Goal: Transaction & Acquisition: Download file/media

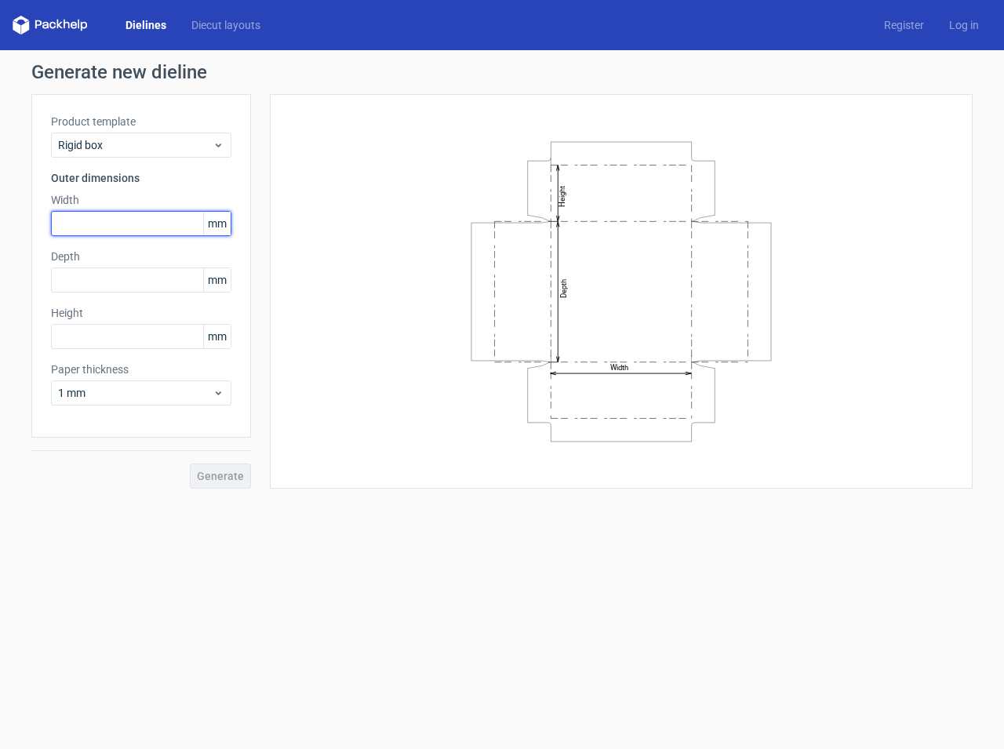
click at [95, 216] on input "text" at bounding box center [141, 223] width 180 height 25
type input "383"
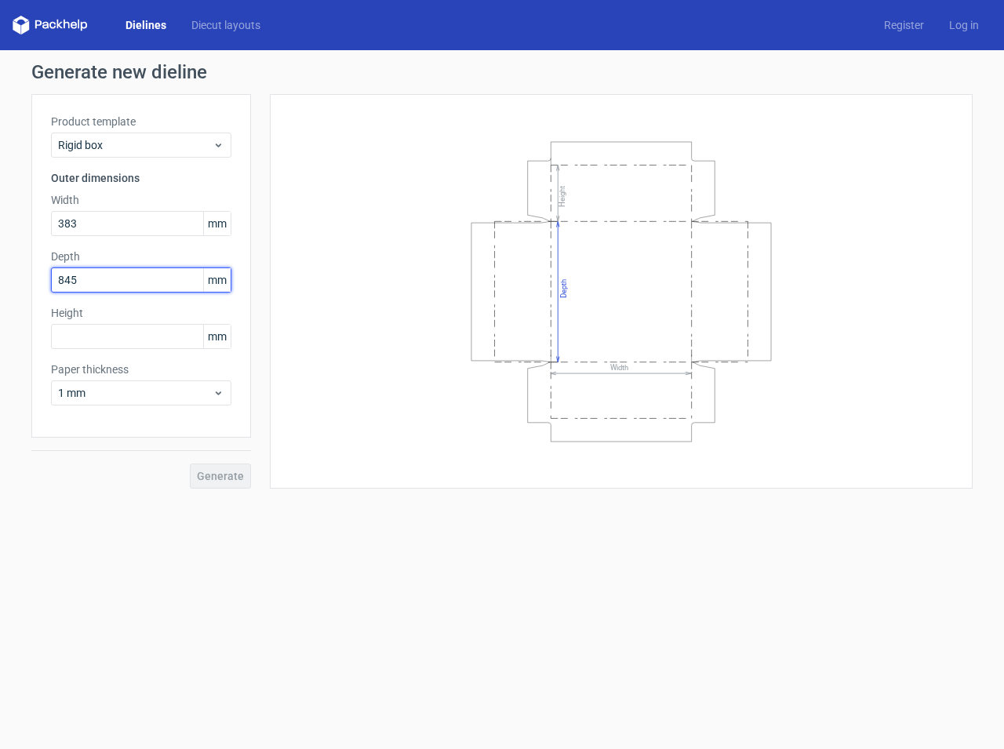
type input "84"
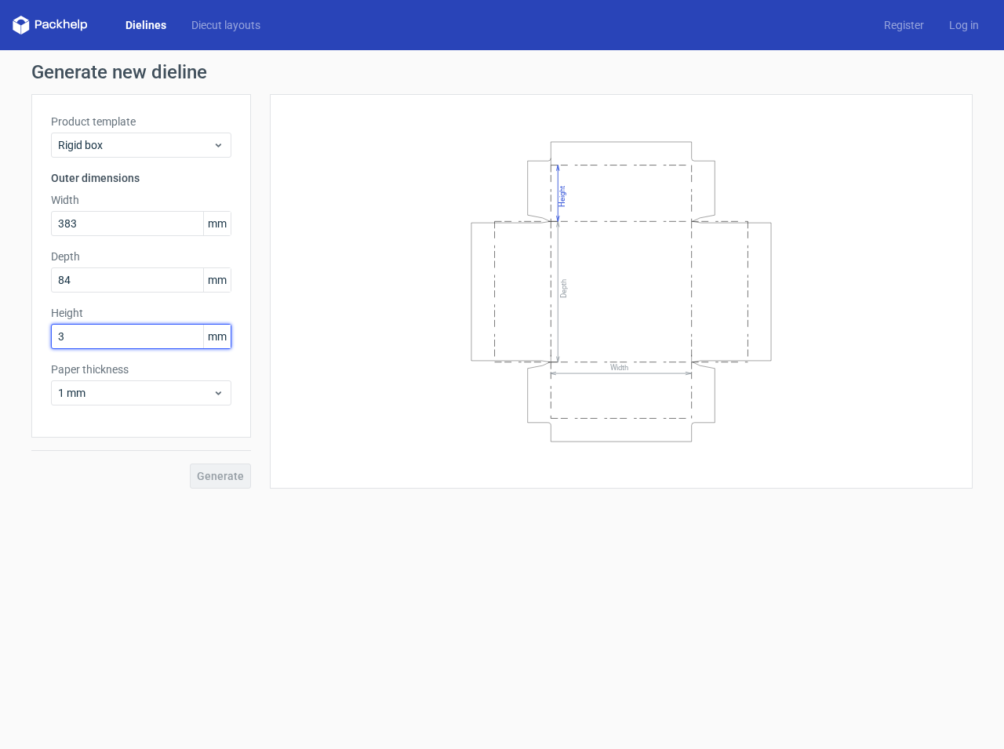
type input "36"
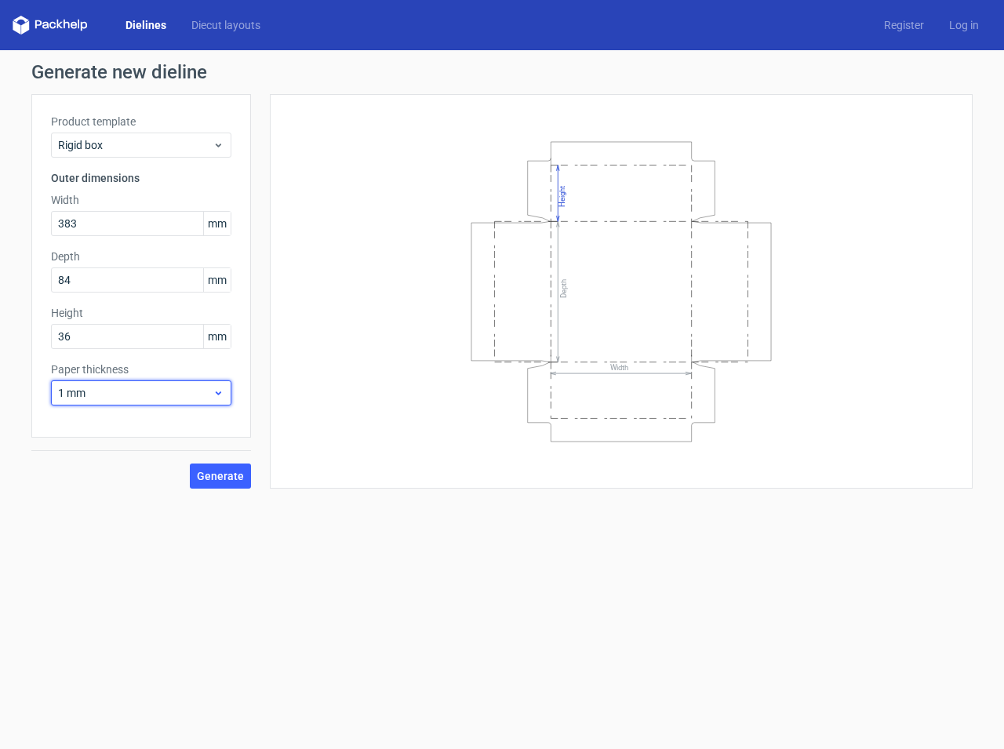
click at [158, 402] on div "1 mm" at bounding box center [141, 392] width 180 height 25
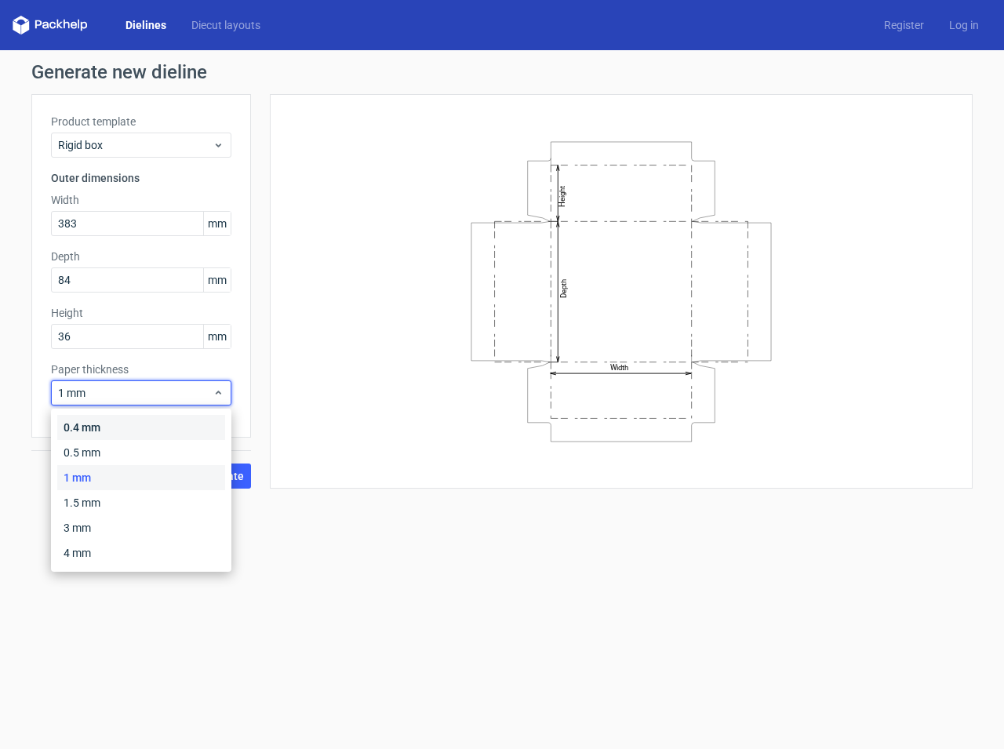
click at [96, 431] on div "0.4 mm" at bounding box center [141, 427] width 168 height 25
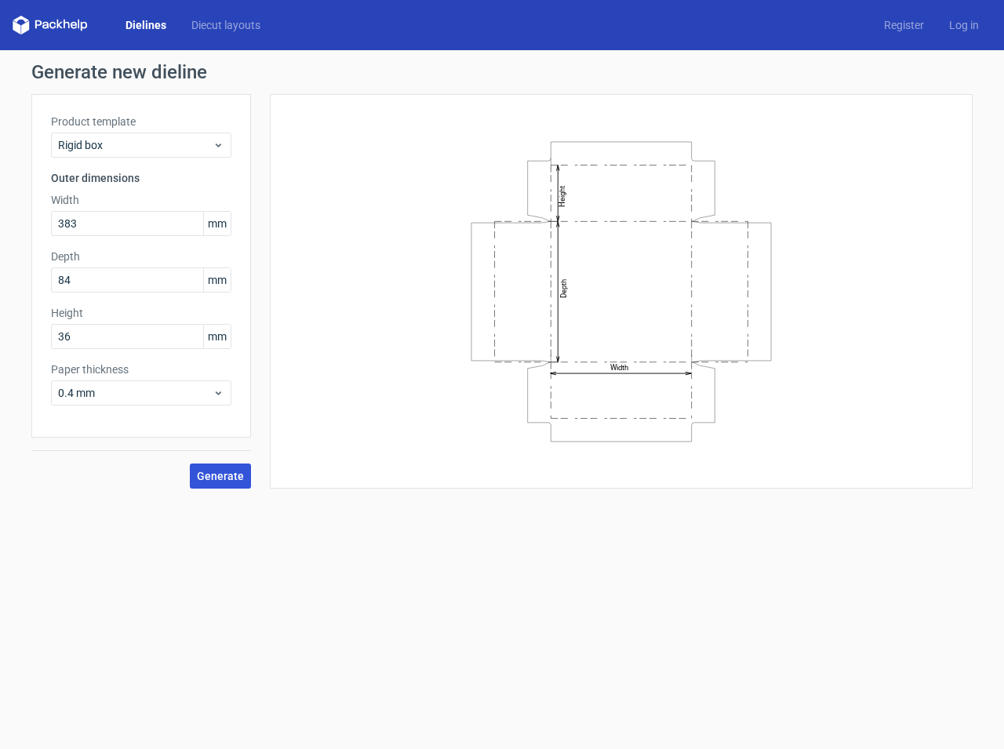
click at [208, 469] on button "Generate" at bounding box center [220, 476] width 61 height 25
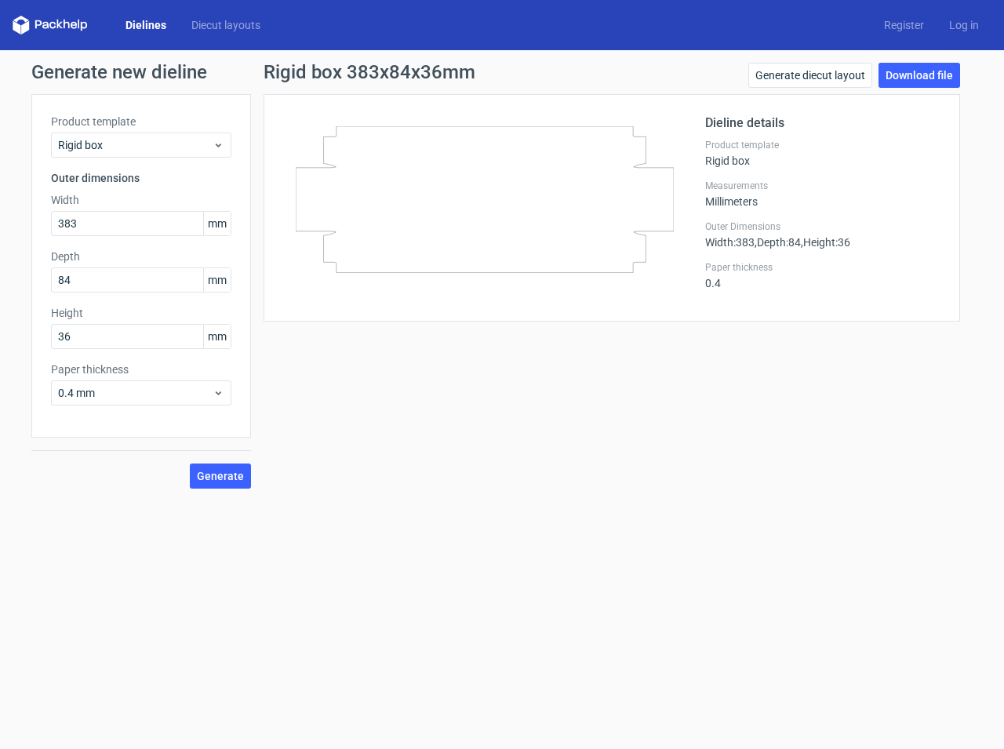
drag, startPoint x: 620, startPoint y: 442, endPoint x: 650, endPoint y: 384, distance: 64.6
click at [620, 437] on div "Rigid box 383x84x36mm Generate diecut layout Download file Dieline details Prod…" at bounding box center [612, 276] width 722 height 426
click at [922, 71] on link "Download file" at bounding box center [919, 75] width 82 height 25
